Goal: Find specific page/section: Find specific page/section

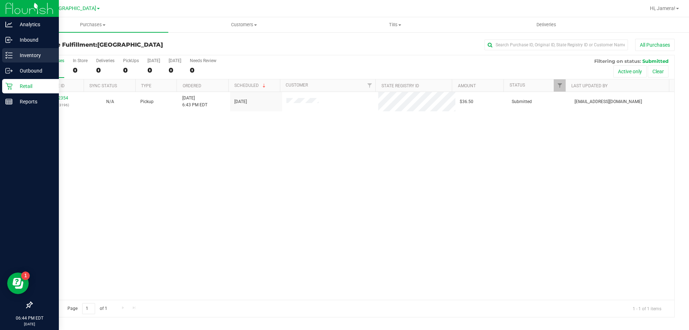
click at [13, 53] on p "Inventory" at bounding box center [34, 55] width 43 height 9
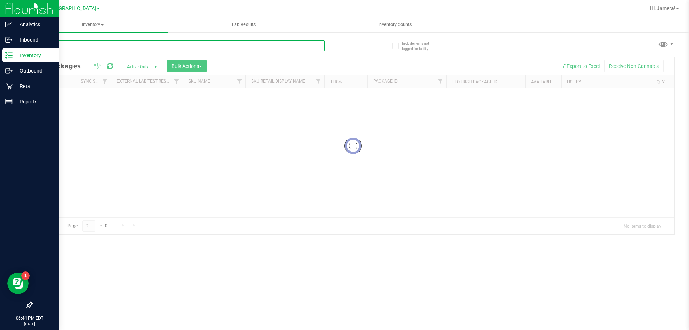
click at [169, 49] on div "Inventory All packages All inventory Waste log Create inventory Lab Results Inv…" at bounding box center [352, 173] width 671 height 312
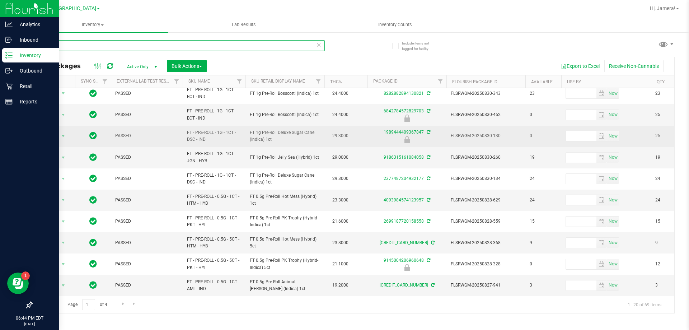
scroll to position [223, 0]
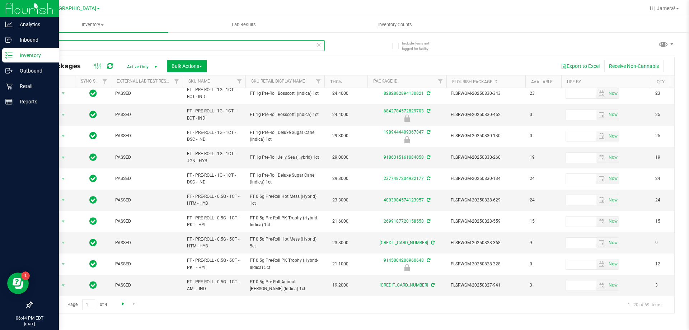
type input "pre-roll"
click at [124, 304] on span "Go to the next page" at bounding box center [123, 304] width 6 height 6
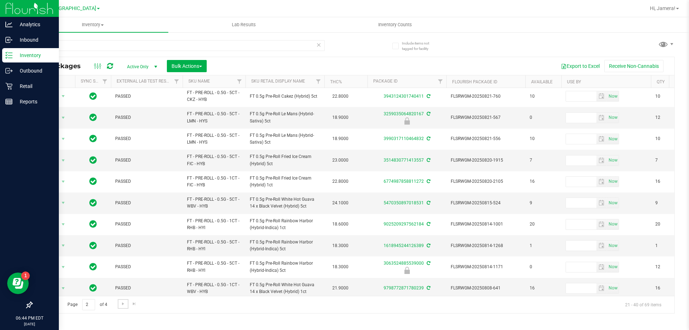
scroll to position [223, 0]
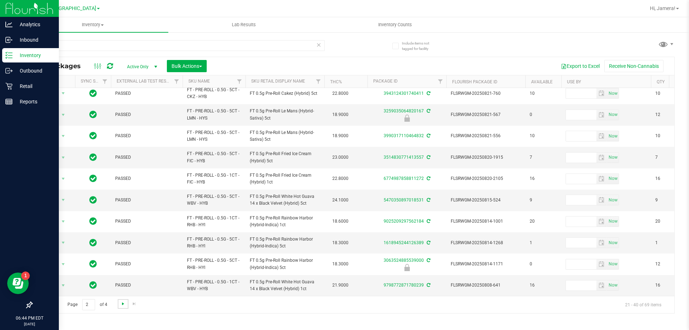
click at [122, 301] on span "Go to the next page" at bounding box center [123, 304] width 6 height 6
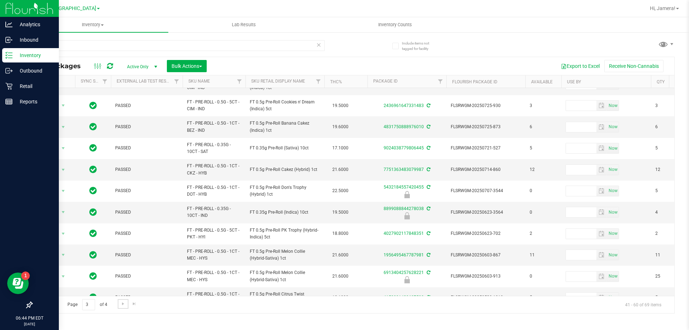
scroll to position [223, 0]
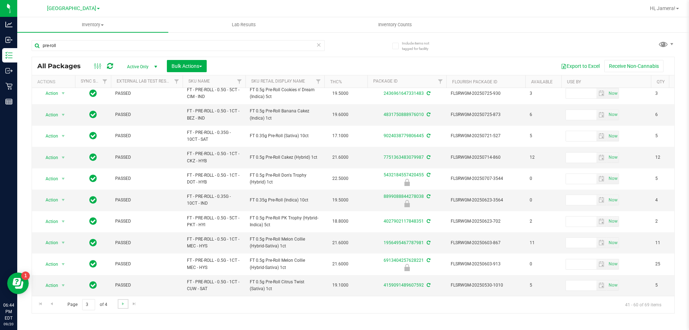
click at [126, 302] on link "Go to the next page" at bounding box center [123, 304] width 10 height 10
